Goal: Find specific page/section: Find specific page/section

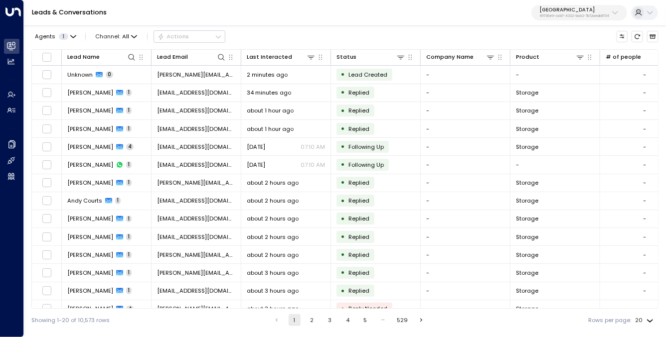
click at [585, 19] on button "Space Station 4f1736e9-ccb7-4332-bcb2-7b72aeab8734" at bounding box center [579, 13] width 96 height 16
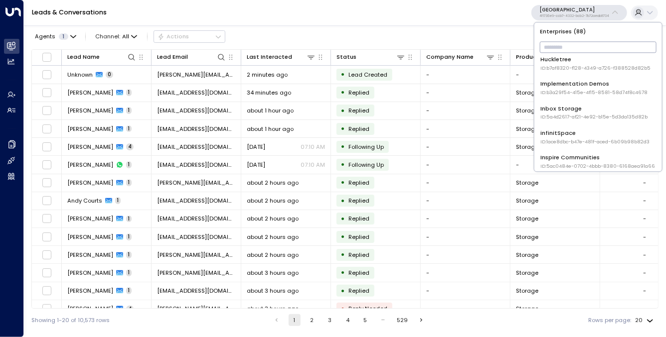
scroll to position [299, 0]
click at [583, 48] on input "text" at bounding box center [597, 47] width 117 height 16
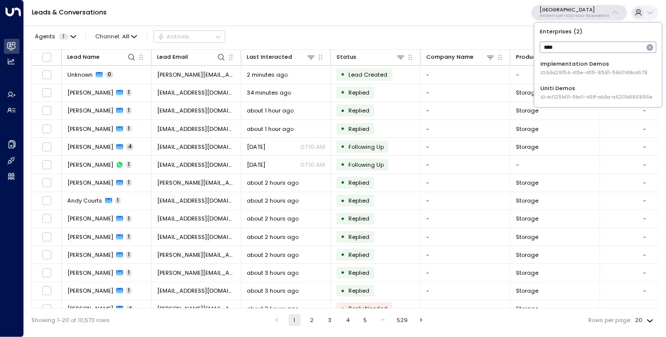
type input "****"
click at [577, 88] on div "Uniti Demos ID: 4c025b01-9fa0-46ff-ab3a-a620b886896e" at bounding box center [596, 93] width 112 height 16
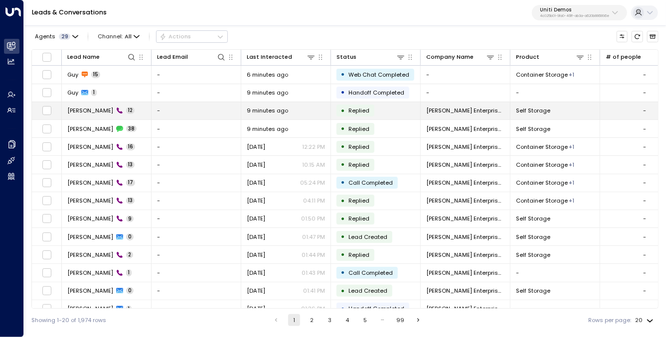
click at [93, 115] on td "[PERSON_NAME] 12" at bounding box center [107, 110] width 90 height 17
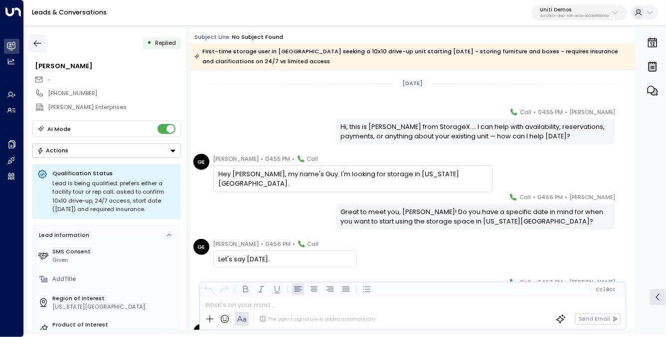
click at [39, 45] on icon "button" at bounding box center [37, 43] width 10 height 10
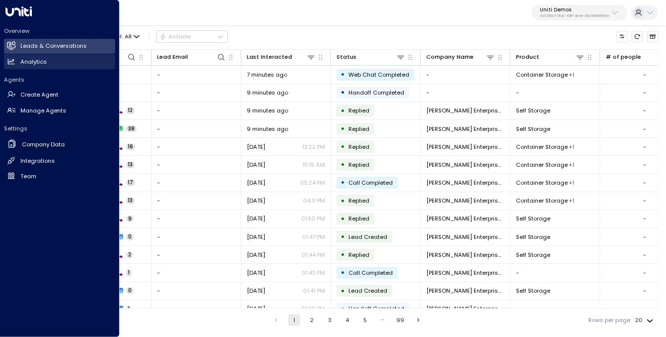
click at [57, 61] on link "Analytics Analytics" at bounding box center [59, 61] width 111 height 15
